Goal: Task Accomplishment & Management: Manage account settings

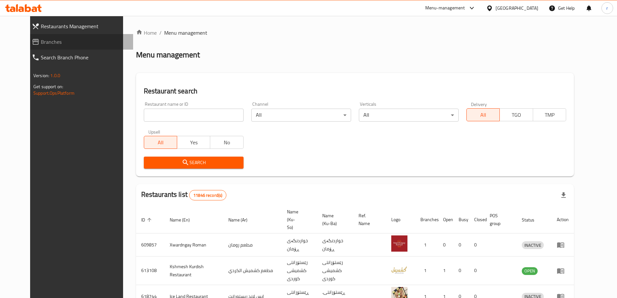
click at [41, 40] on span "Branches" at bounding box center [84, 42] width 87 height 8
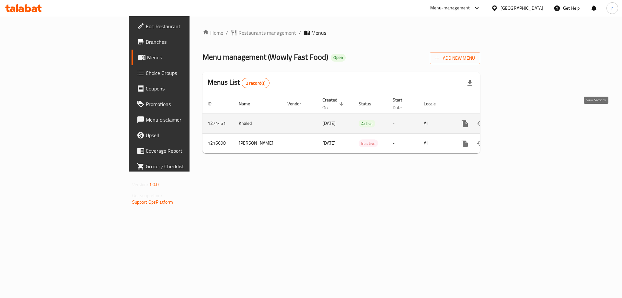
click at [514, 120] on icon "enhanced table" at bounding box center [511, 123] width 6 height 6
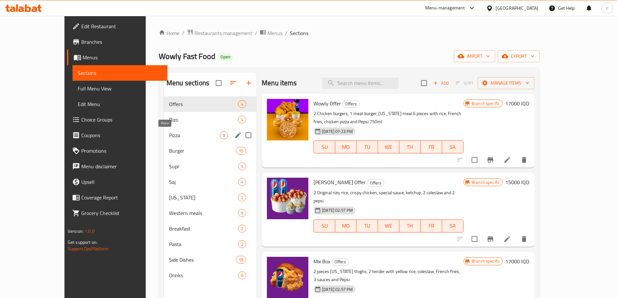
click at [169, 133] on span "Pizza" at bounding box center [194, 135] width 51 height 8
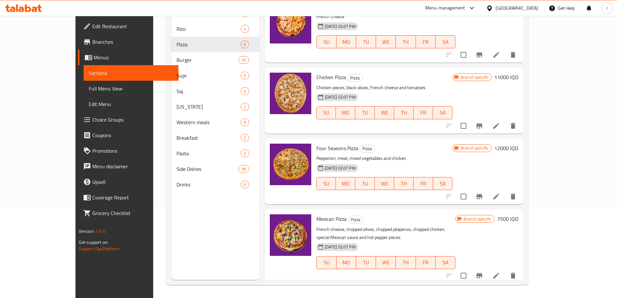
scroll to position [85, 0]
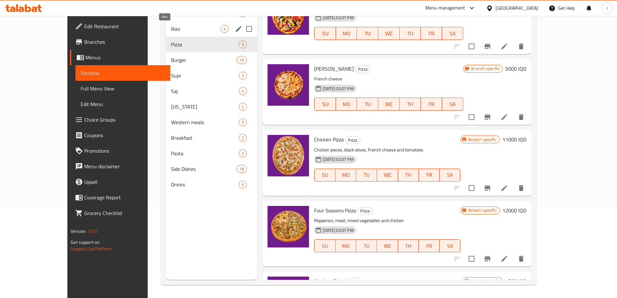
click at [171, 28] on span "Rizo" at bounding box center [196, 29] width 50 height 8
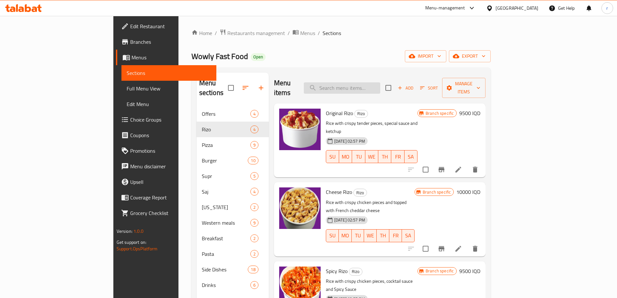
click at [352, 85] on input "search" at bounding box center [342, 87] width 76 height 11
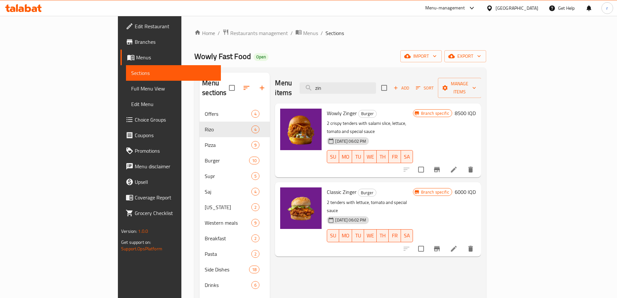
drag, startPoint x: 379, startPoint y: 84, endPoint x: 322, endPoint y: 75, distance: 57.2
click at [322, 76] on div "Menu items zin Add Sort Manage items" at bounding box center [378, 88] width 206 height 31
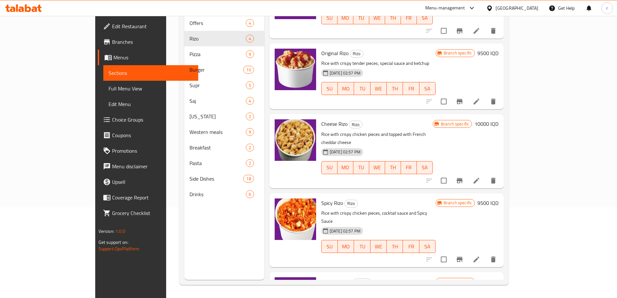
scroll to position [85, 0]
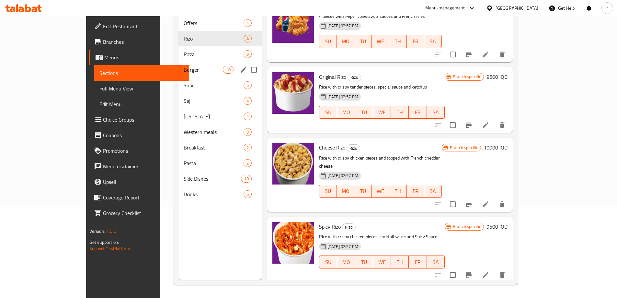
click at [184, 66] on span "Burger" at bounding box center [204, 70] width 40 height 8
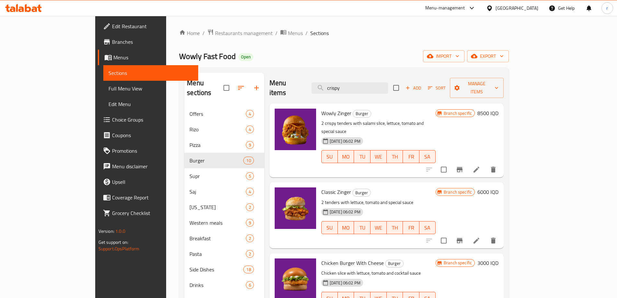
drag, startPoint x: 374, startPoint y: 82, endPoint x: 329, endPoint y: 78, distance: 44.5
click at [326, 82] on div "Menu items crispy Add Sort Manage items" at bounding box center [386, 88] width 234 height 31
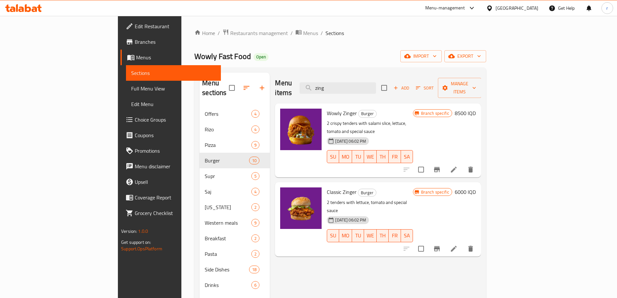
type input "zing"
click at [29, 15] on div "Menu-management Iraq Get Help r" at bounding box center [308, 8] width 617 height 16
click at [20, 11] on icon at bounding box center [21, 9] width 6 height 6
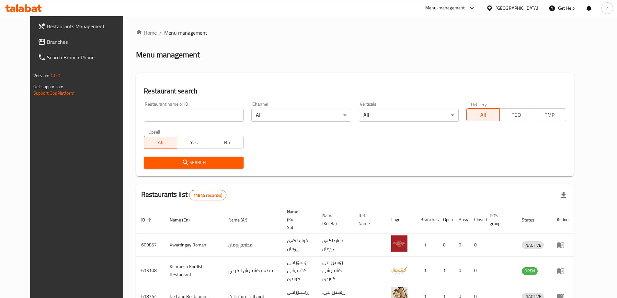
click at [144, 119] on input "search" at bounding box center [194, 114] width 100 height 13
paste input "761410"
type input "761410"
click at [47, 42] on span "Branches" at bounding box center [87, 42] width 81 height 8
